Goal: Navigation & Orientation: Go to known website

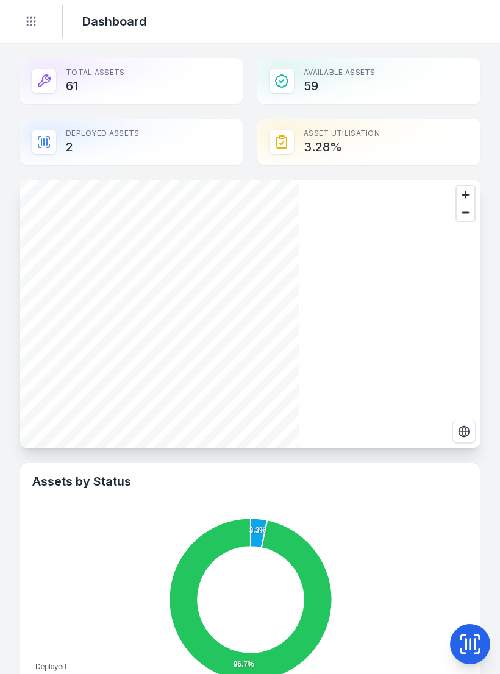
scroll to position [373, 0]
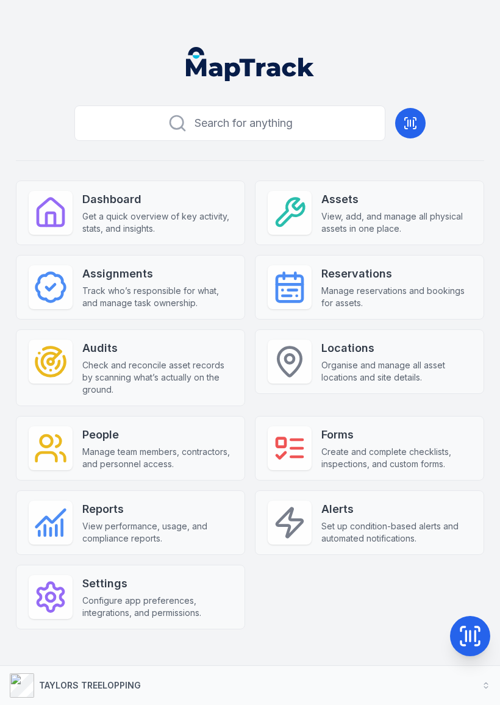
click at [98, 684] on strong "TAYLORS TREELOPPING" at bounding box center [90, 685] width 102 height 10
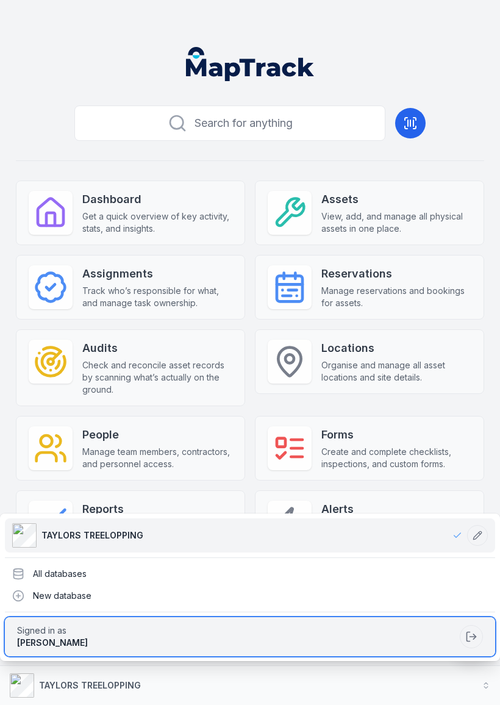
click at [472, 634] on icon at bounding box center [471, 637] width 12 height 12
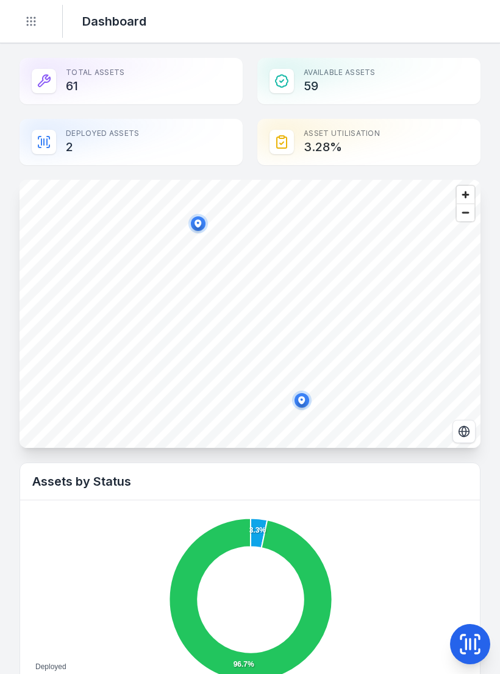
scroll to position [-1, 0]
click at [471, 638] on icon at bounding box center [470, 644] width 24 height 24
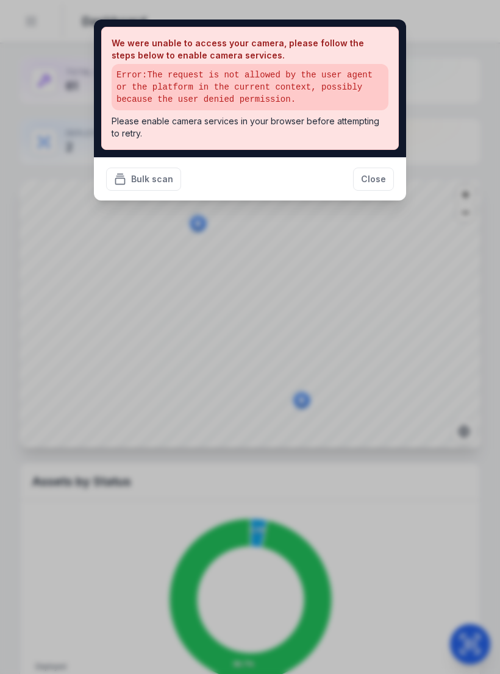
click at [379, 172] on button "Close" at bounding box center [373, 179] width 41 height 23
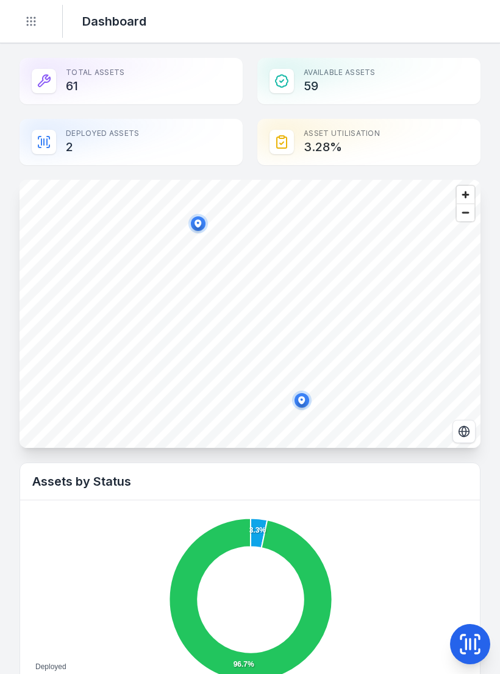
click at [471, 649] on icon at bounding box center [470, 644] width 24 height 24
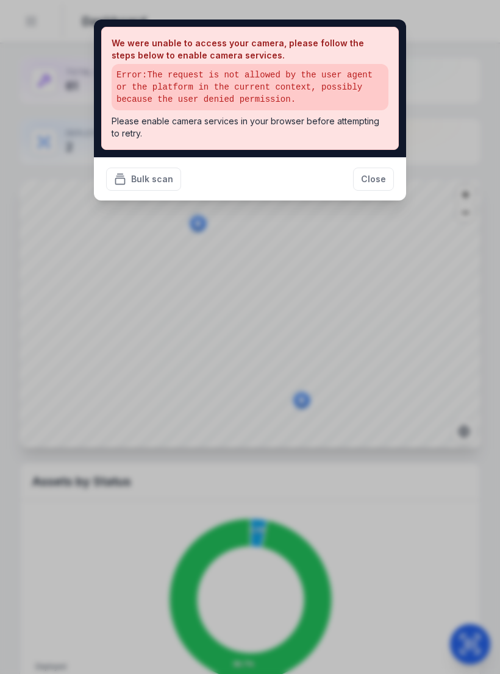
click at [377, 181] on button "Close" at bounding box center [373, 179] width 41 height 23
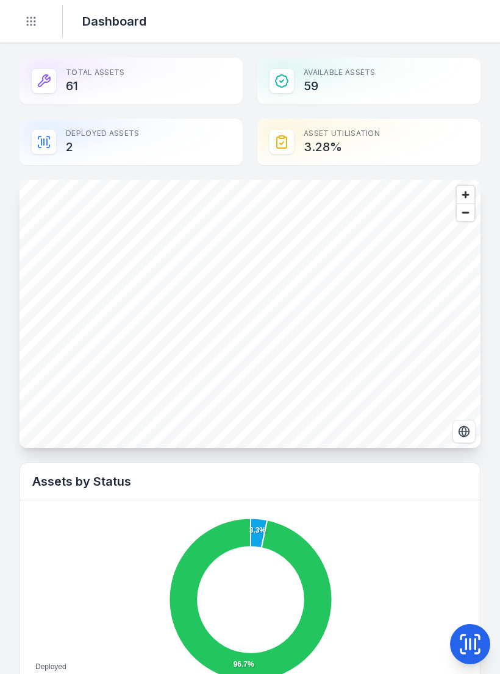
click at [35, 20] on icon "Toggle navigation" at bounding box center [31, 21] width 12 height 12
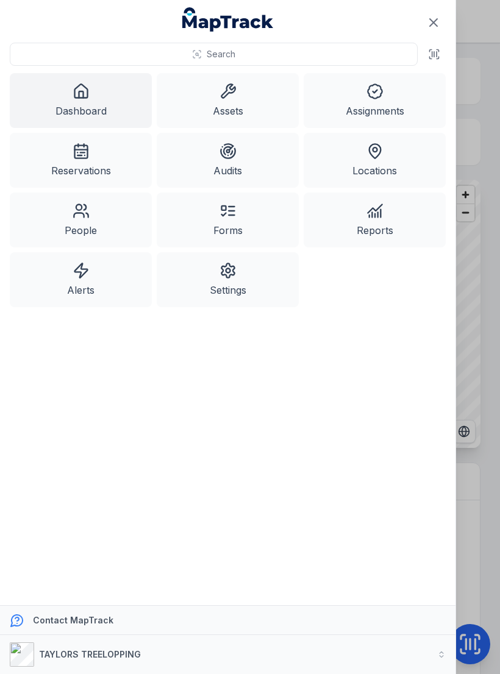
click at [98, 649] on strong "TAYLORS TREELOPPING" at bounding box center [90, 654] width 102 height 10
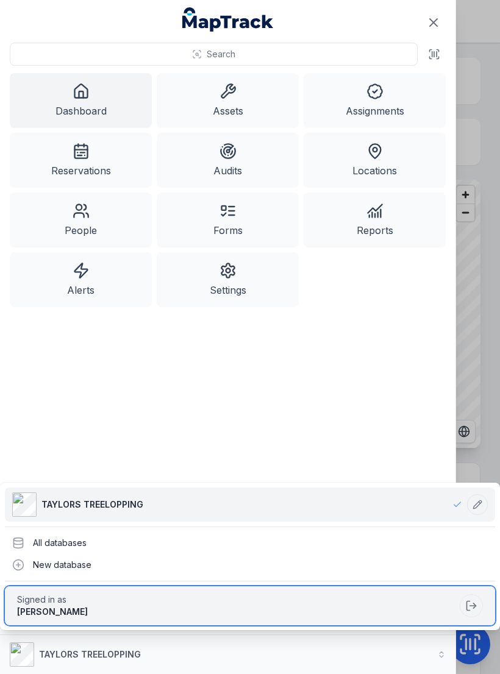
click at [472, 604] on icon at bounding box center [471, 606] width 12 height 12
